Goal: Information Seeking & Learning: Learn about a topic

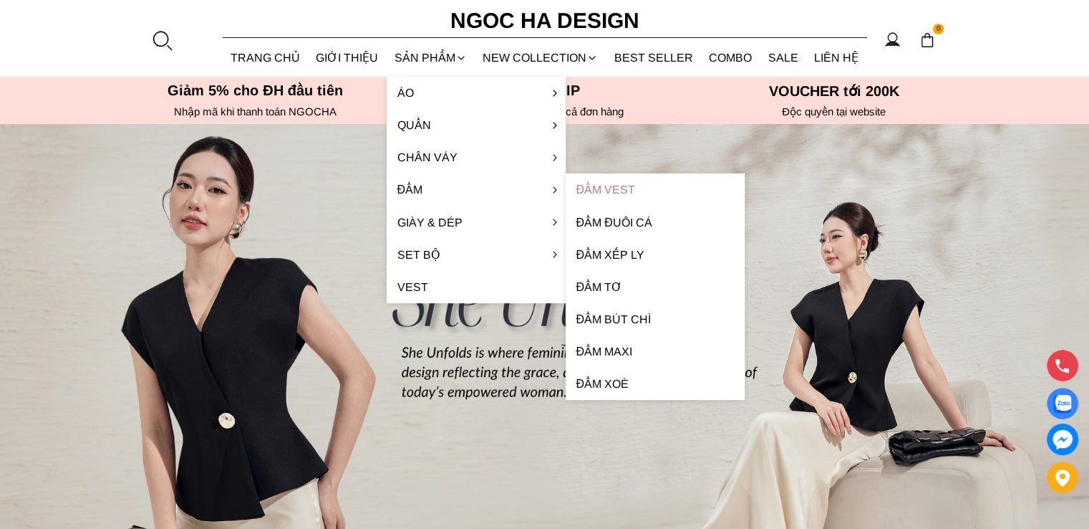
click at [577, 188] on link "Đầm Vest" at bounding box center [655, 189] width 179 height 32
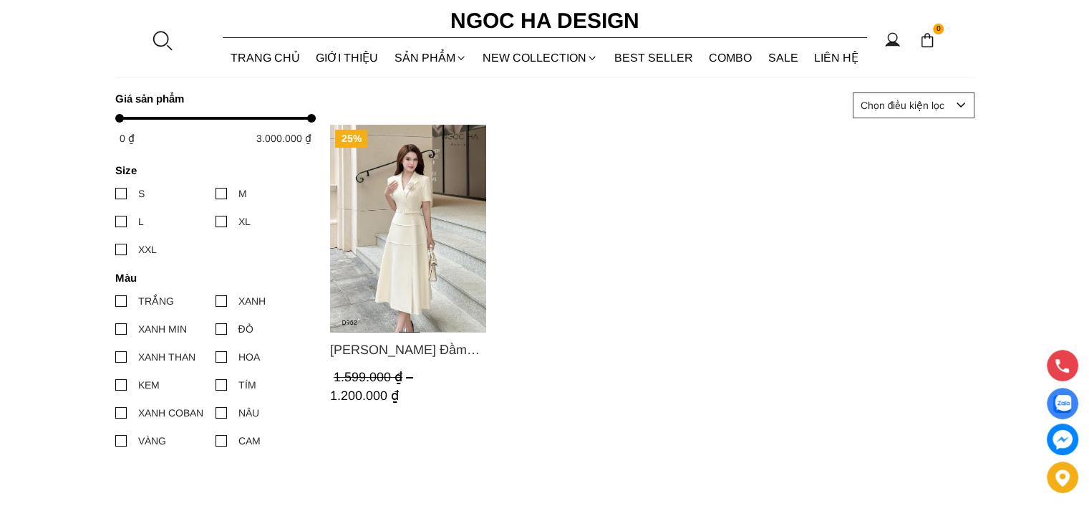
scroll to position [287, 0]
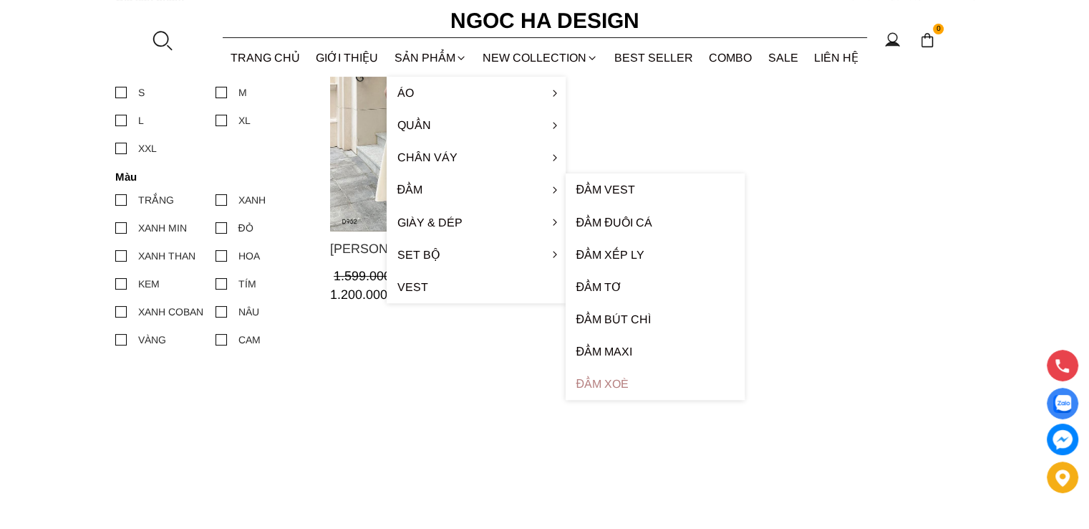
click at [600, 377] on link "Đầm xoè" at bounding box center [655, 383] width 179 height 32
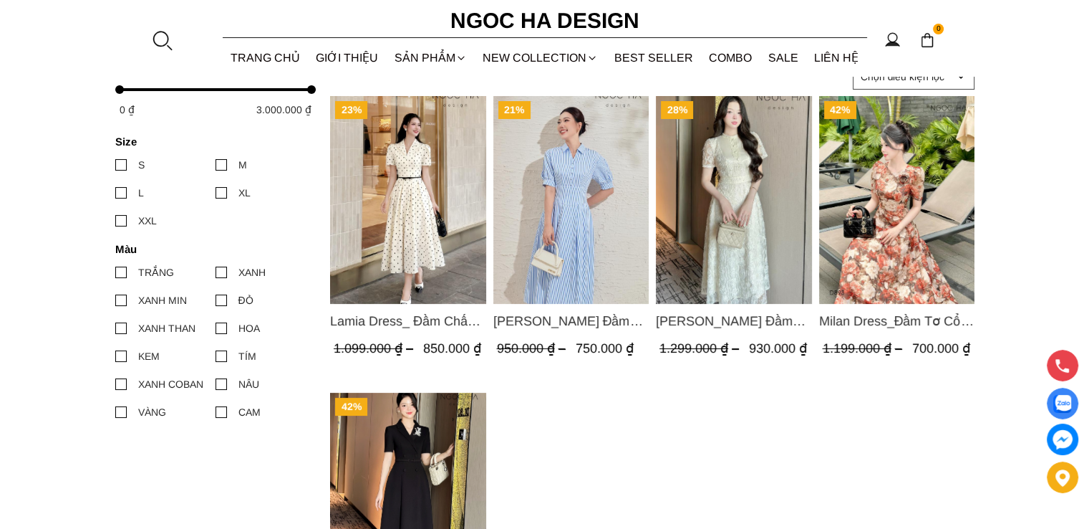
scroll to position [215, 0]
click at [607, 200] on img "Product image - Valerie Dress_ Đầm Sơ Mi Kẻ Sọc Xanh D1001" at bounding box center [571, 199] width 156 height 208
click at [749, 204] on img "Product image - Mia Dress_ Đầm Tơ Dệt Hoa Hồng Màu Kem D989" at bounding box center [734, 199] width 156 height 208
click at [419, 218] on img "Product image - Lamia Dress_ Đầm Chấm Bi Cổ Vest Màu Kem D1003" at bounding box center [408, 199] width 156 height 208
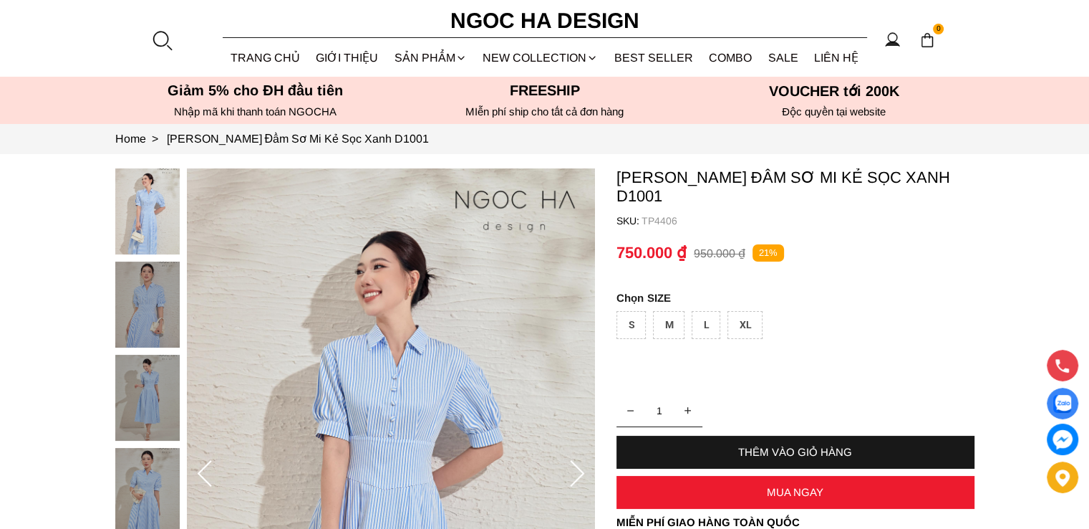
click at [127, 290] on img at bounding box center [147, 304] width 64 height 86
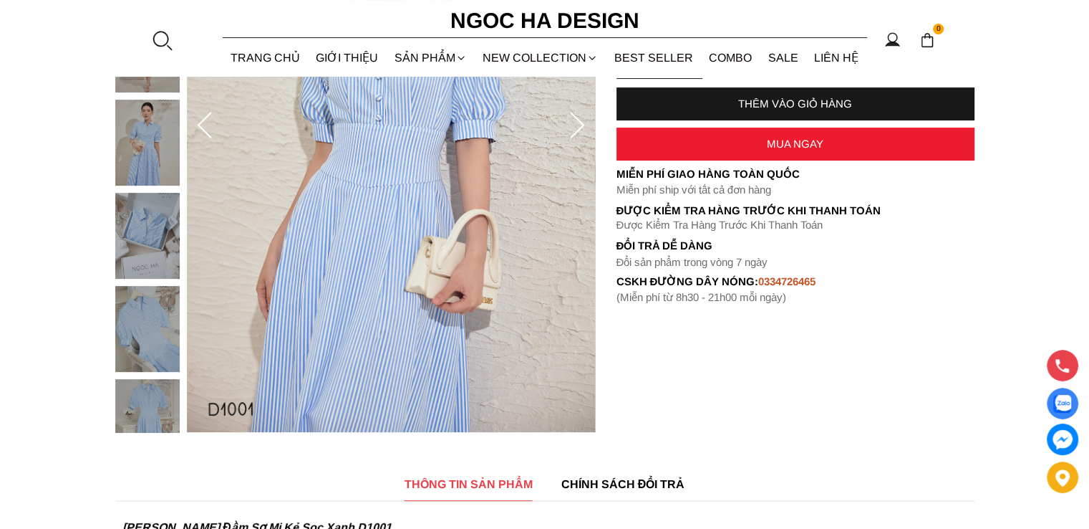
scroll to position [358, 0]
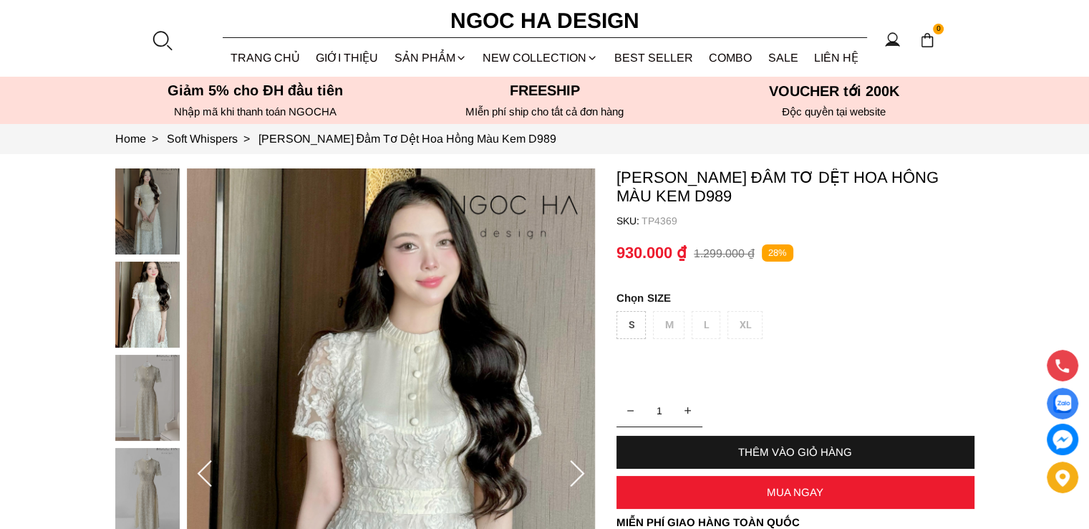
click at [169, 304] on img at bounding box center [147, 304] width 64 height 86
click at [128, 382] on img at bounding box center [147, 398] width 64 height 86
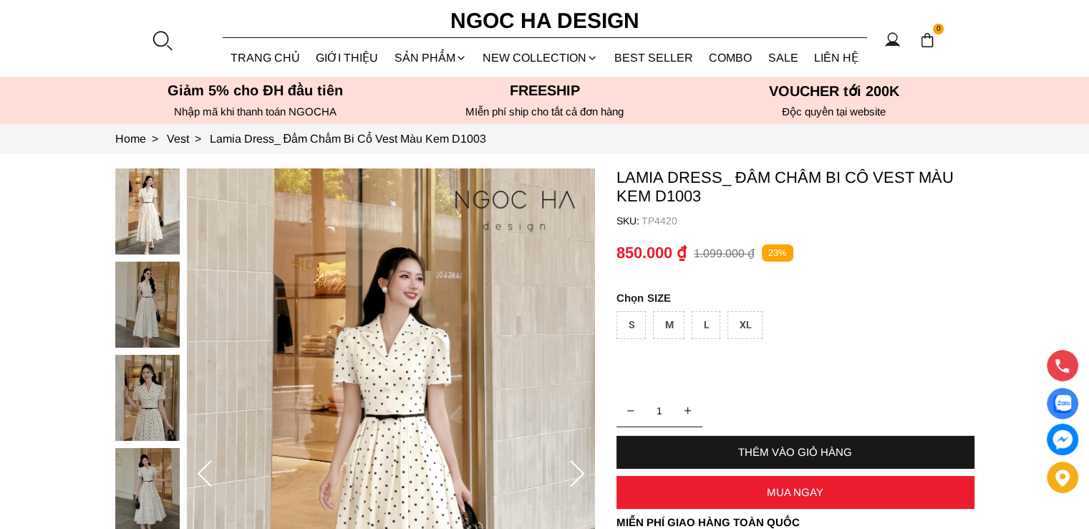
scroll to position [215, 0]
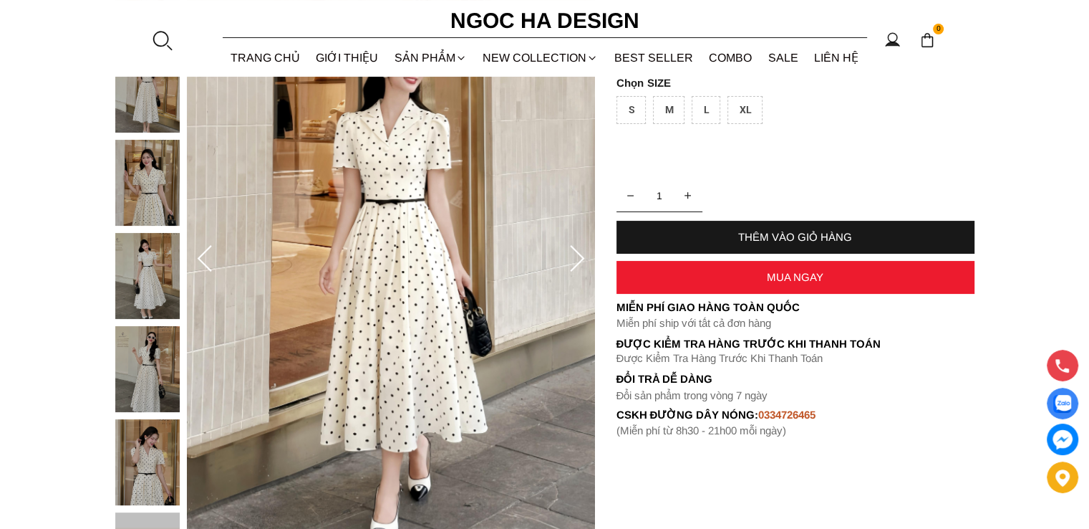
click at [143, 257] on img at bounding box center [147, 276] width 64 height 86
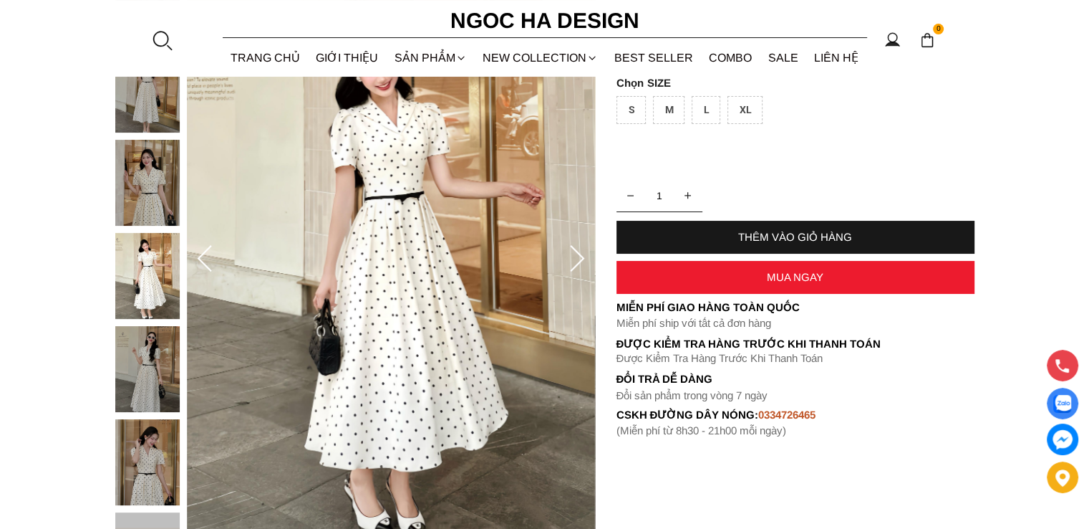
click at [160, 369] on img at bounding box center [147, 369] width 64 height 86
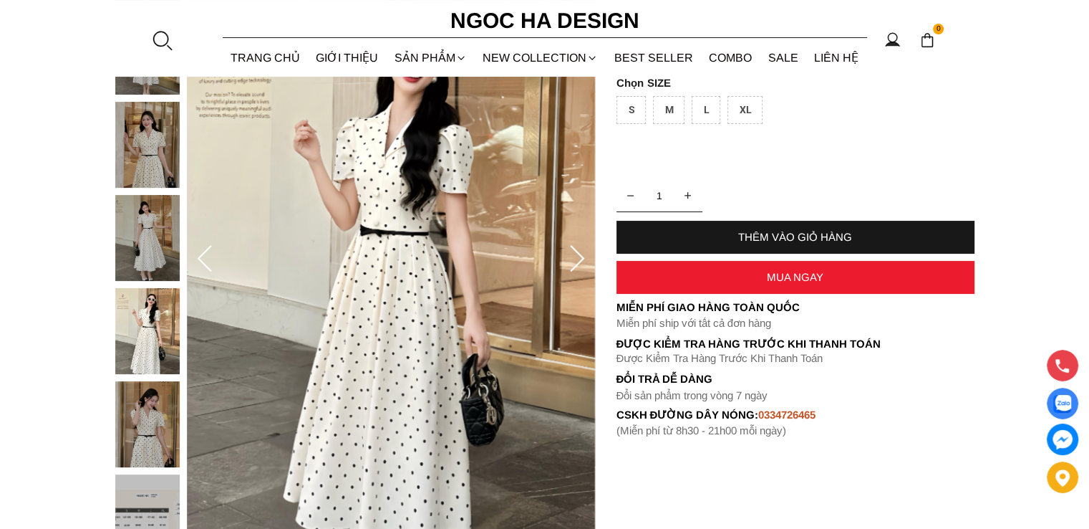
click at [144, 441] on img at bounding box center [147, 424] width 64 height 86
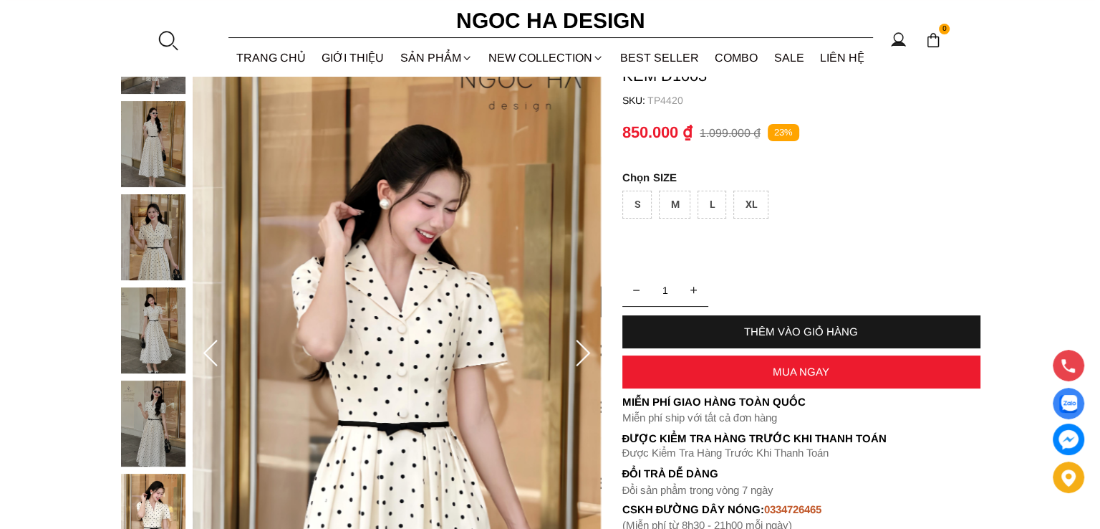
scroll to position [287, 0]
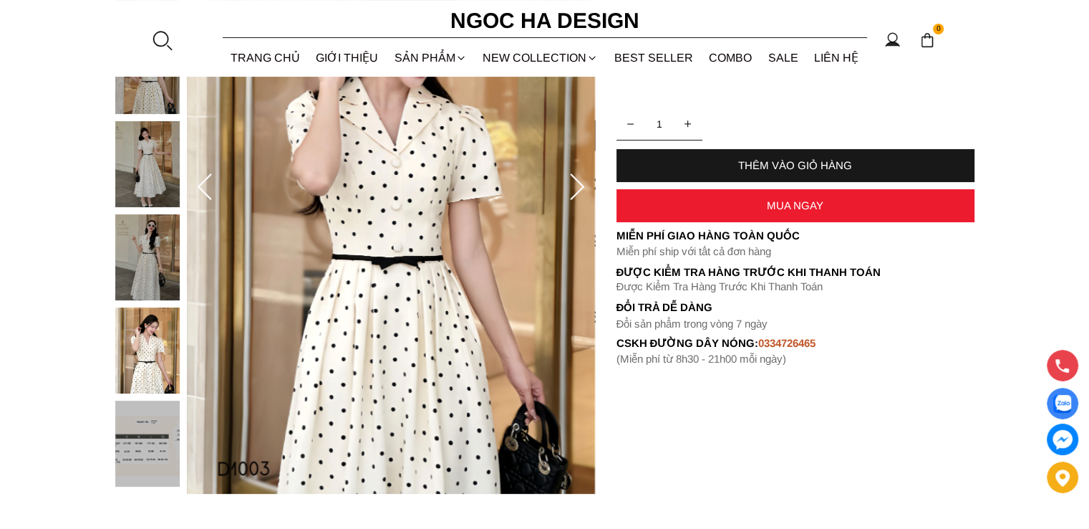
click at [424, 334] on img at bounding box center [391, 188] width 408 height 612
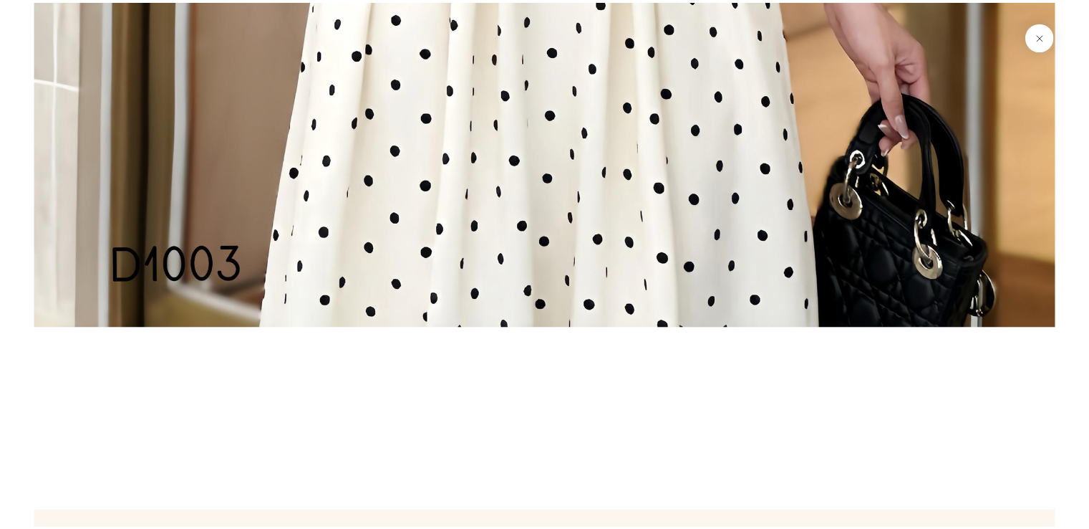
scroll to position [9303, 0]
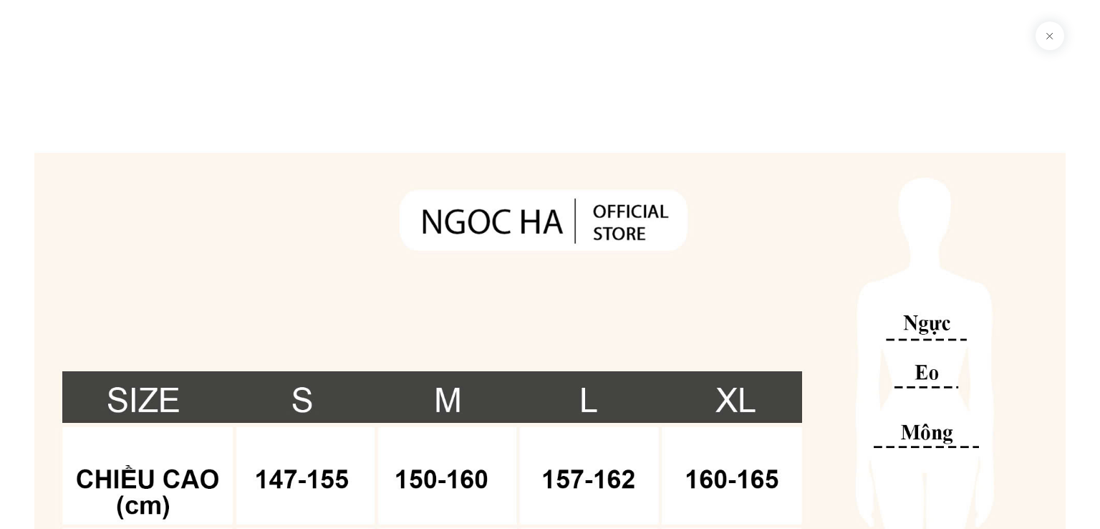
click at [1054, 40] on button at bounding box center [1050, 35] width 29 height 29
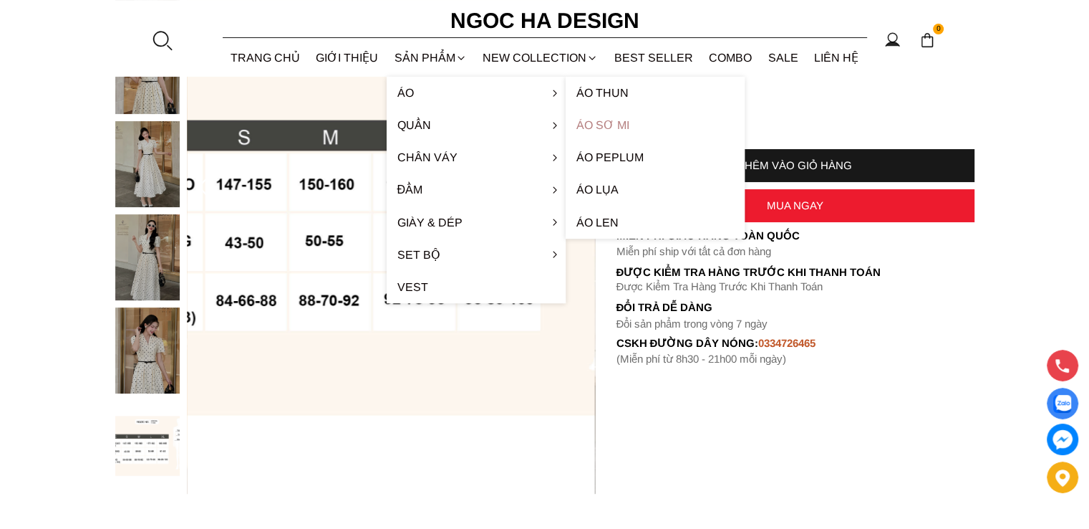
click at [602, 125] on link "Áo sơ mi" at bounding box center [655, 125] width 179 height 32
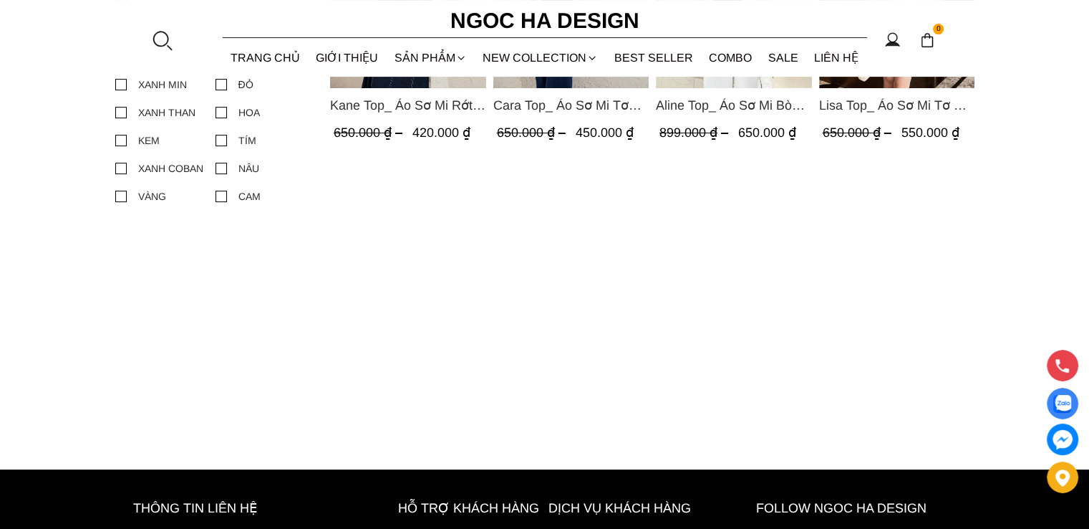
scroll to position [72, 0]
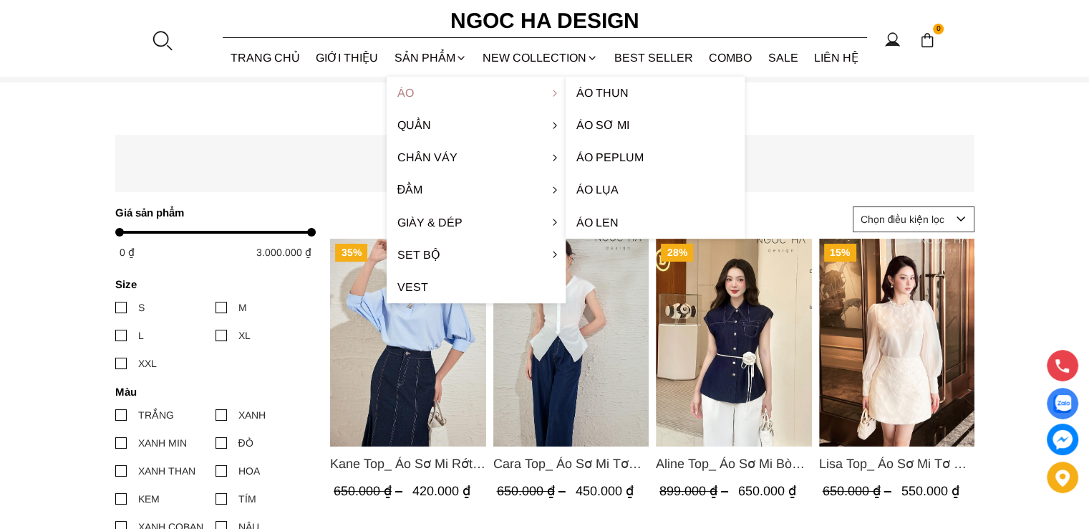
click at [410, 90] on link "Áo" at bounding box center [476, 93] width 179 height 32
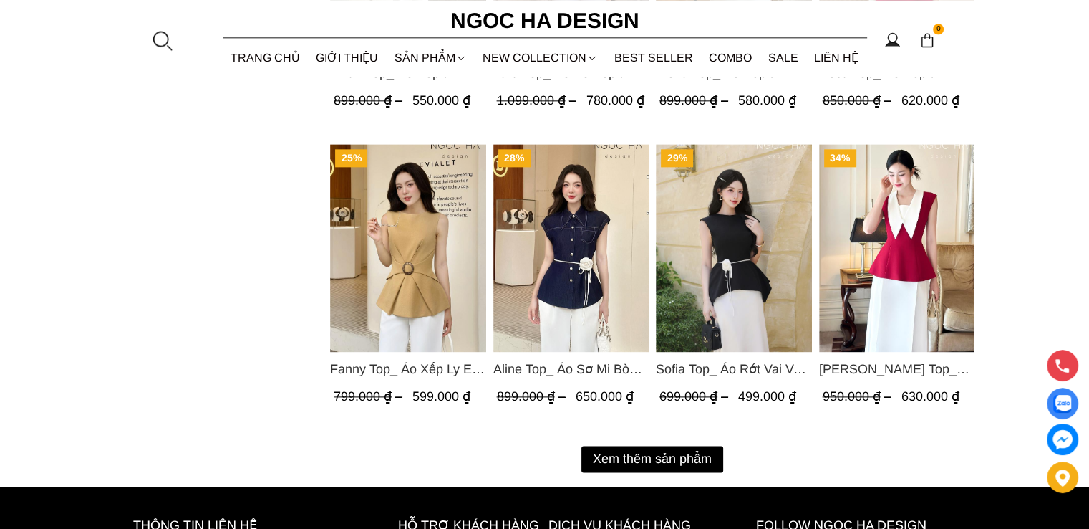
scroll to position [1862, 0]
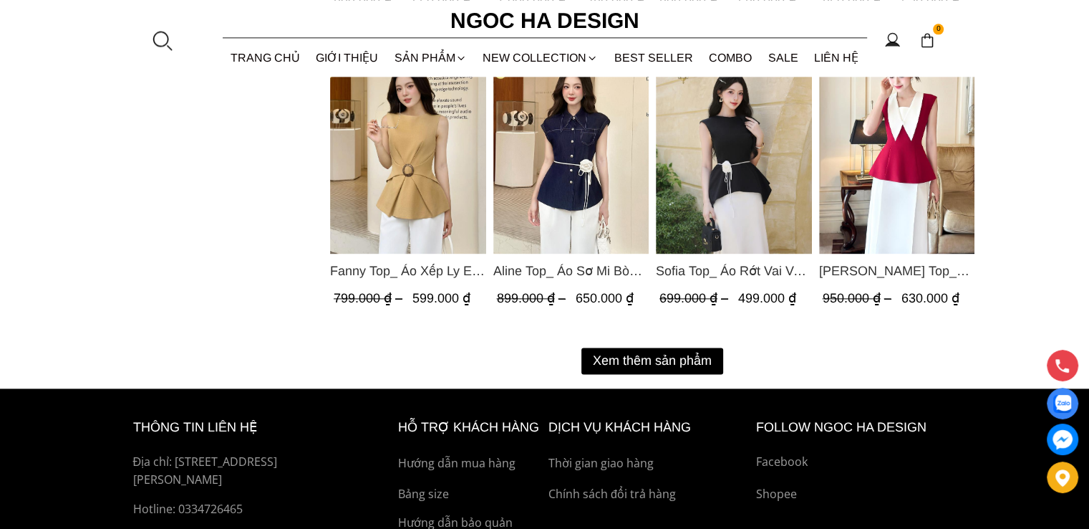
click at [594, 360] on button "Xem thêm sản phẩm" at bounding box center [653, 360] width 142 height 27
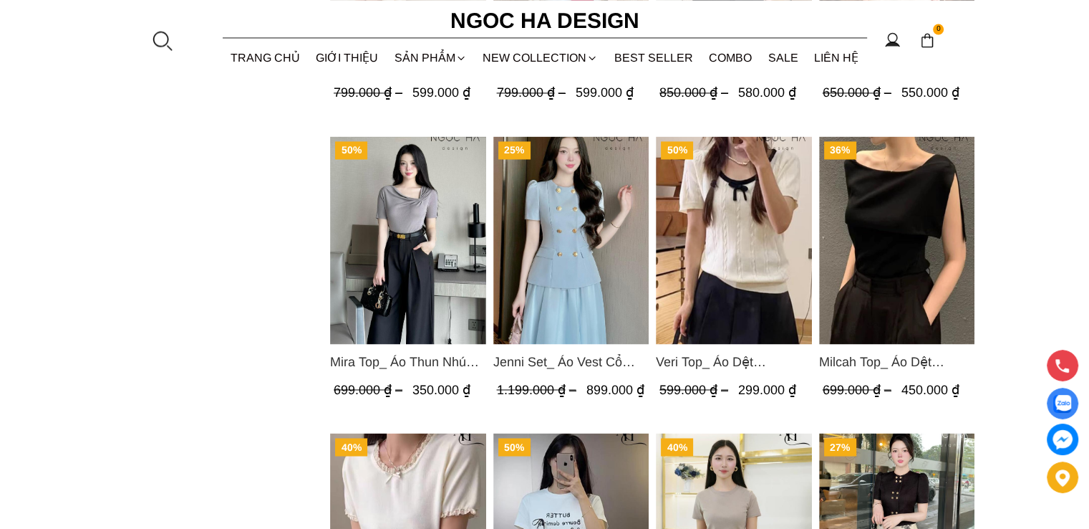
scroll to position [2149, 0]
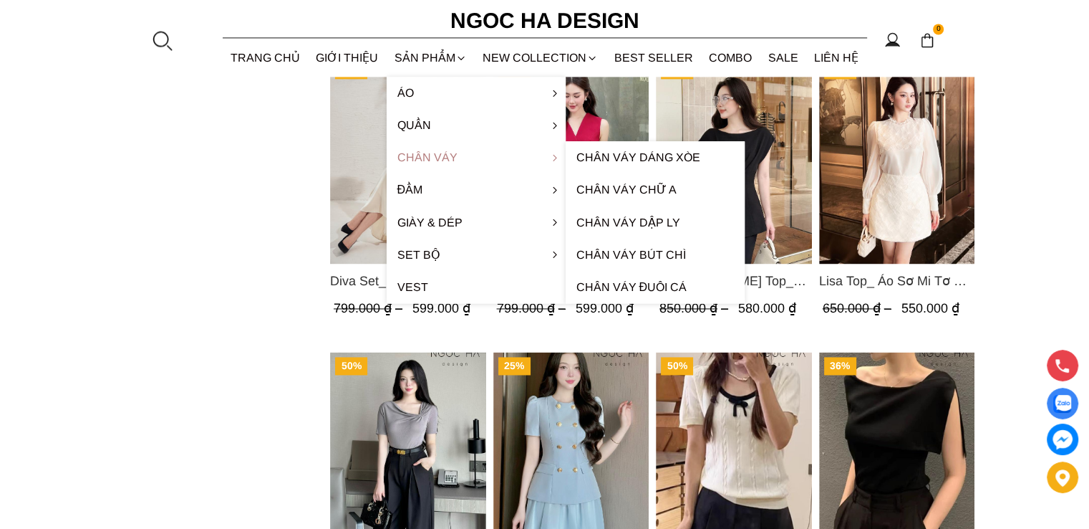
click at [435, 160] on link "Chân váy" at bounding box center [476, 157] width 179 height 32
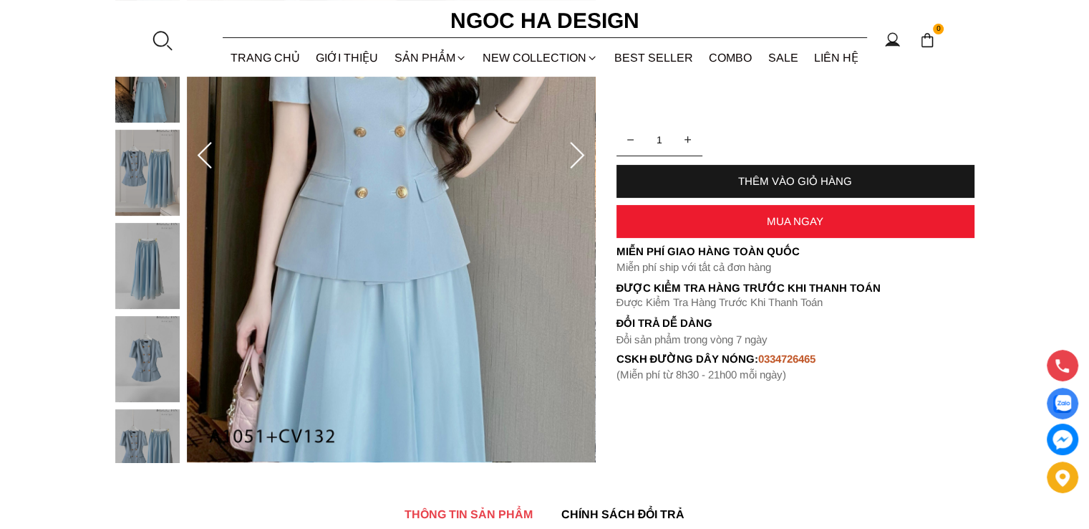
scroll to position [358, 0]
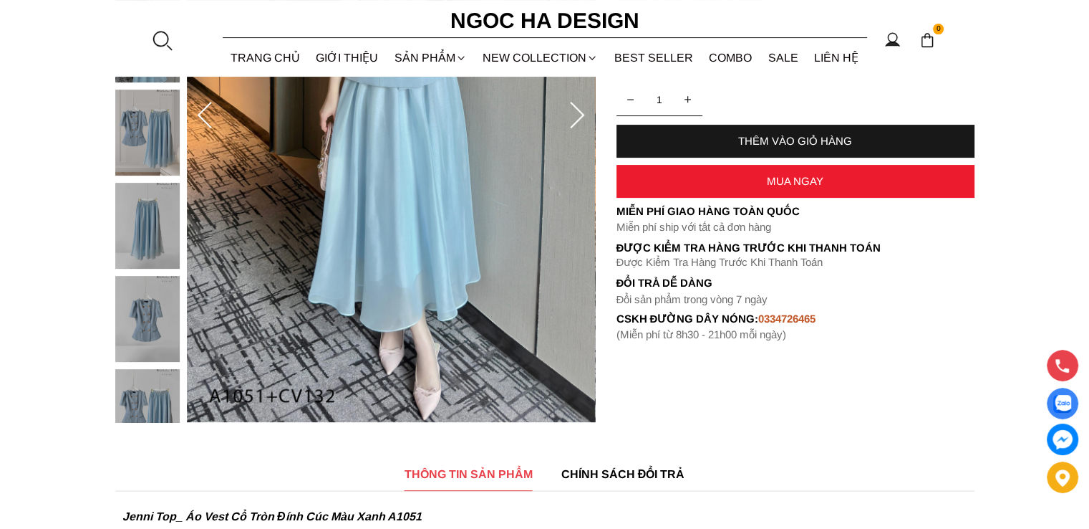
click at [141, 237] on img at bounding box center [147, 226] width 64 height 86
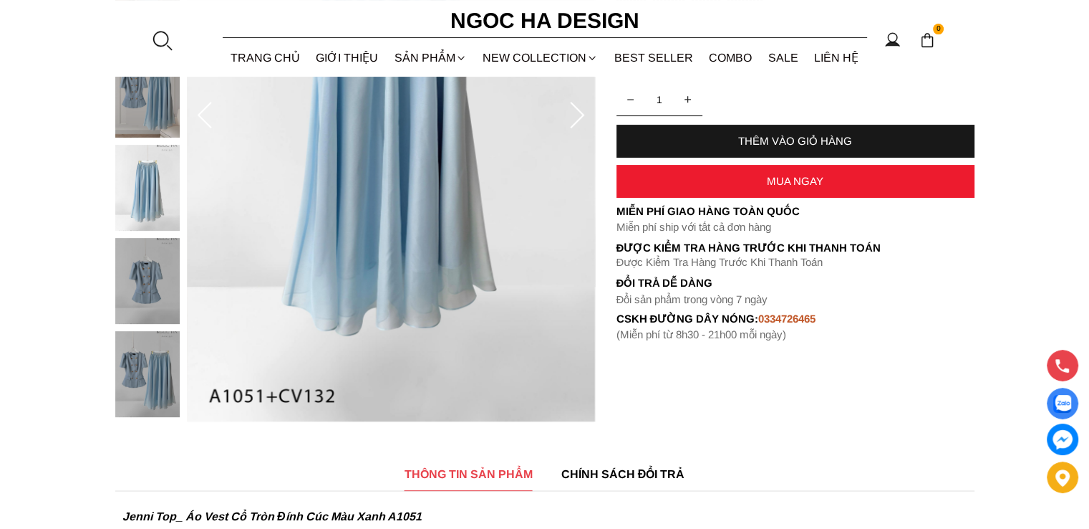
click at [143, 287] on img at bounding box center [147, 281] width 64 height 86
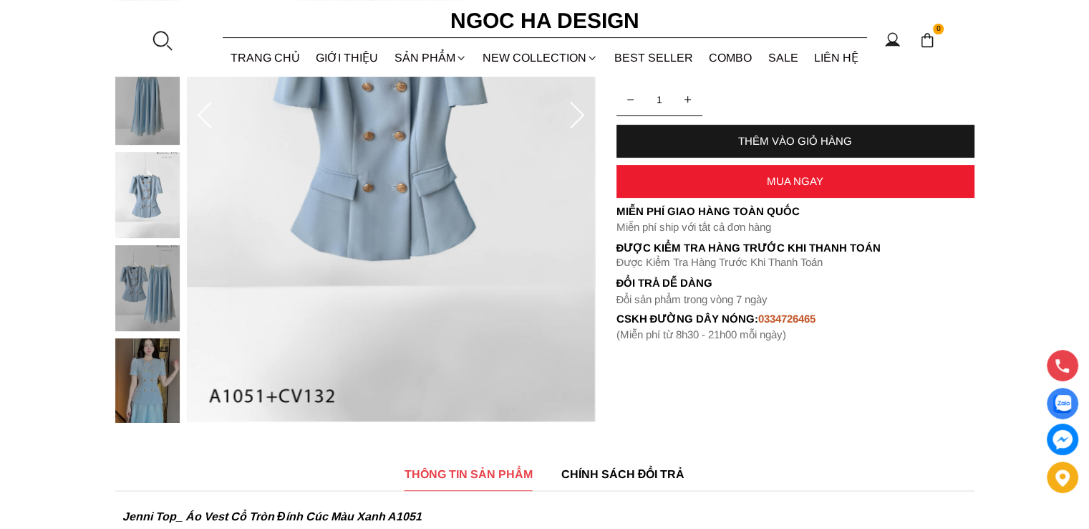
scroll to position [72, 0]
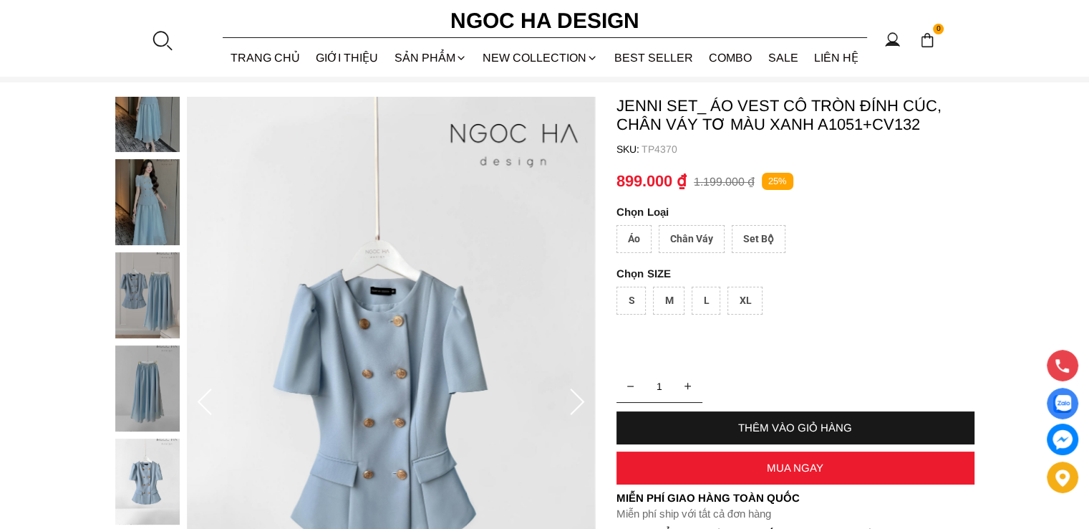
click at [132, 203] on img at bounding box center [147, 202] width 64 height 86
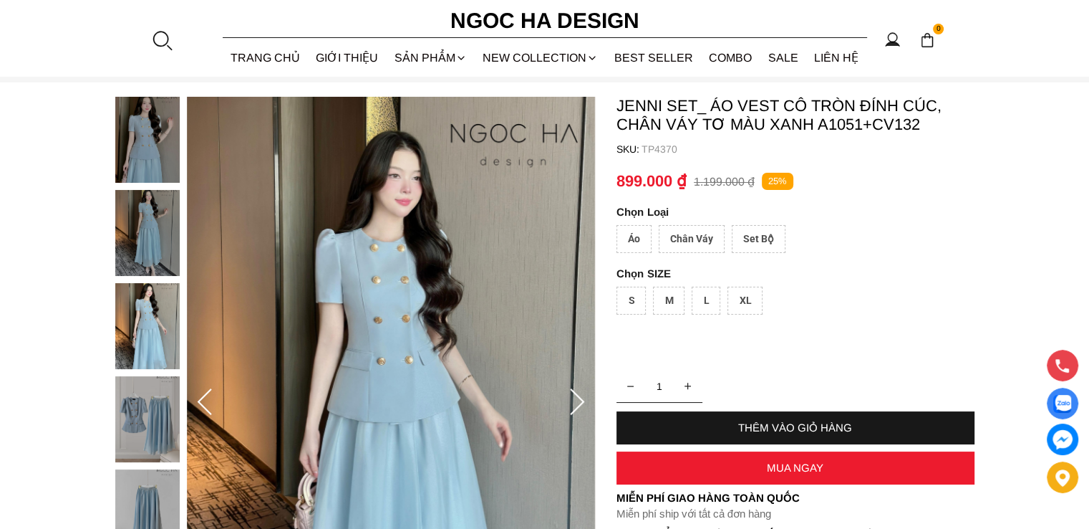
scroll to position [0, 0]
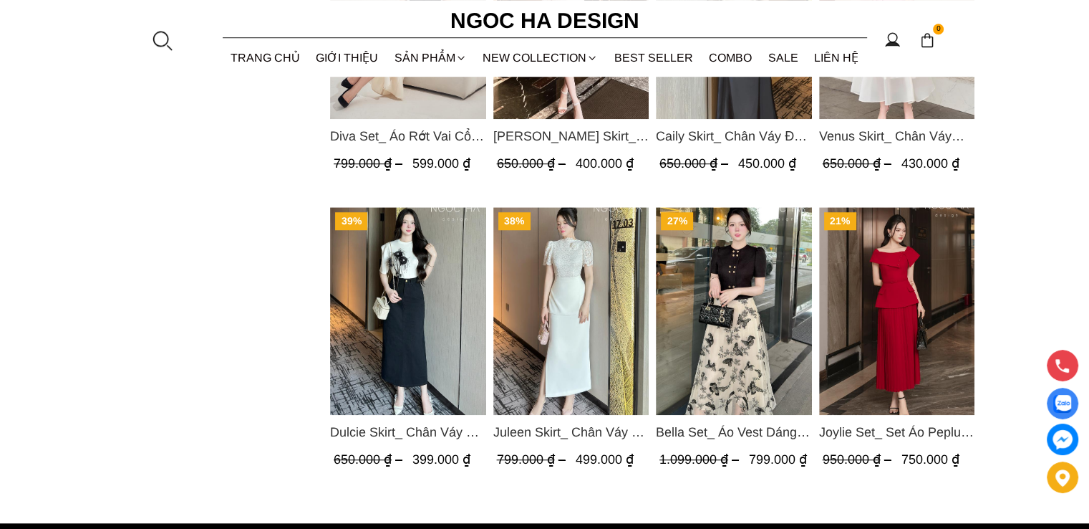
scroll to position [1146, 0]
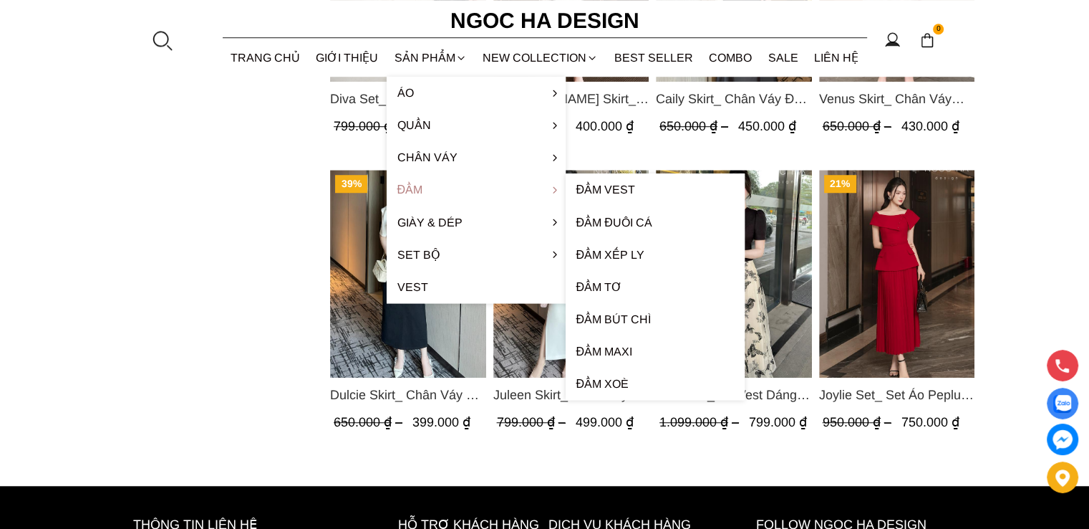
click at [412, 184] on link "Đầm" at bounding box center [476, 189] width 179 height 32
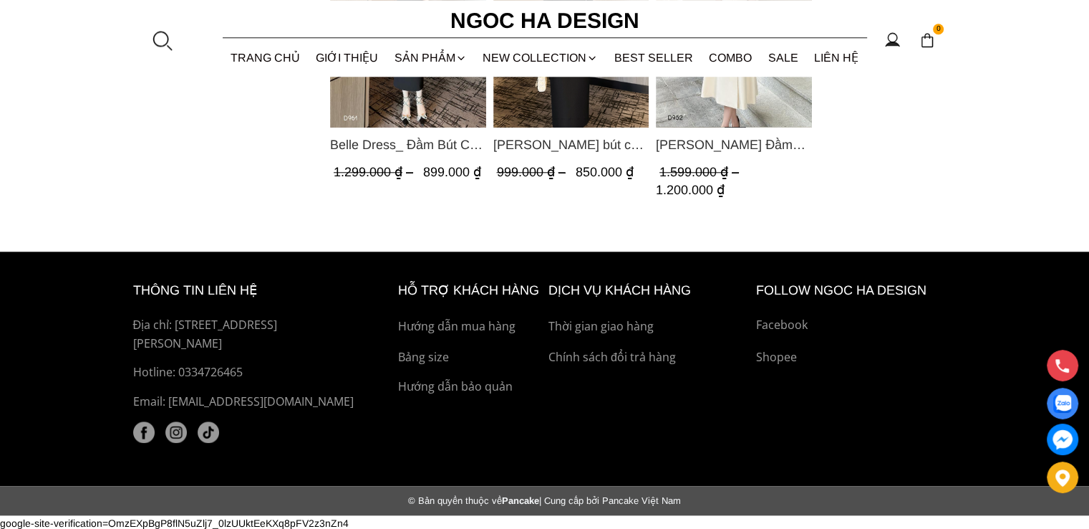
scroll to position [1437, 0]
